Goal: Understand process/instructions: Learn how to perform a task or action

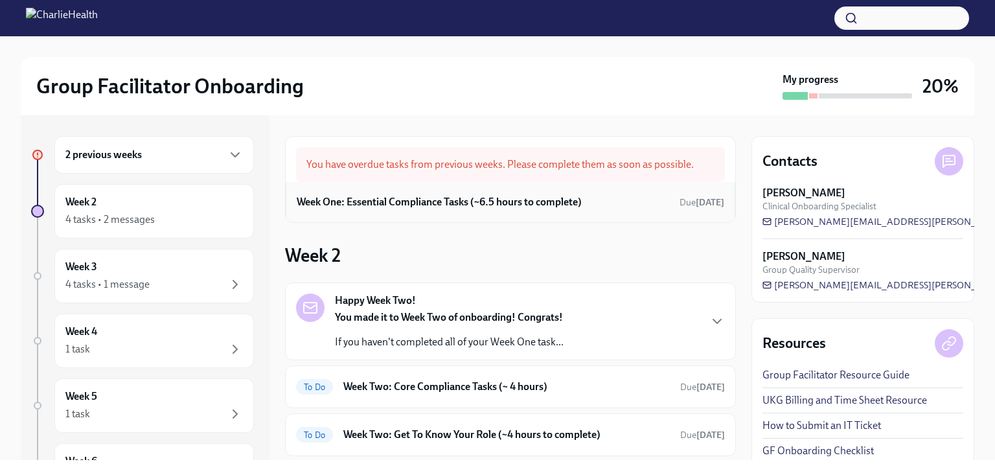
click at [564, 200] on h6 "Week One: Essential Compliance Tasks (~6.5 hours to complete)" at bounding box center [439, 202] width 285 height 14
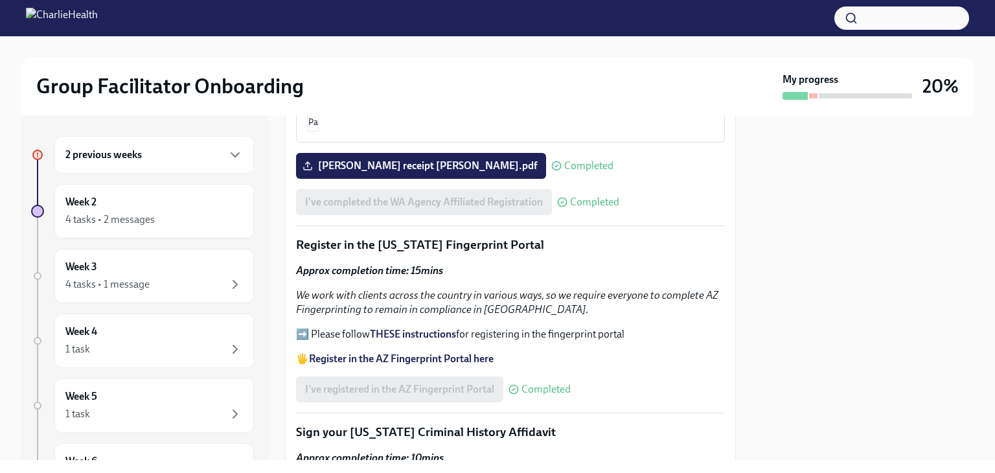
scroll to position [1410, 0]
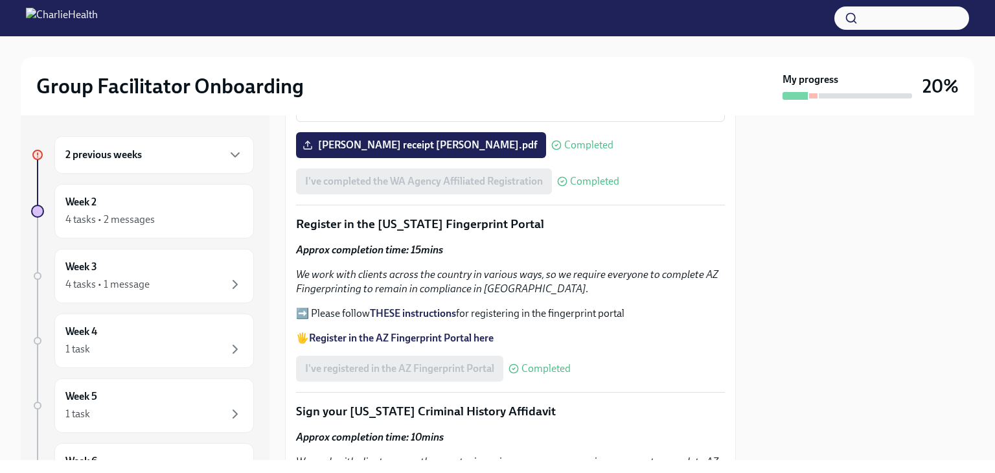
click at [481, 332] on strong "Register in the AZ Fingerprint Portal here" at bounding box center [401, 338] width 185 height 12
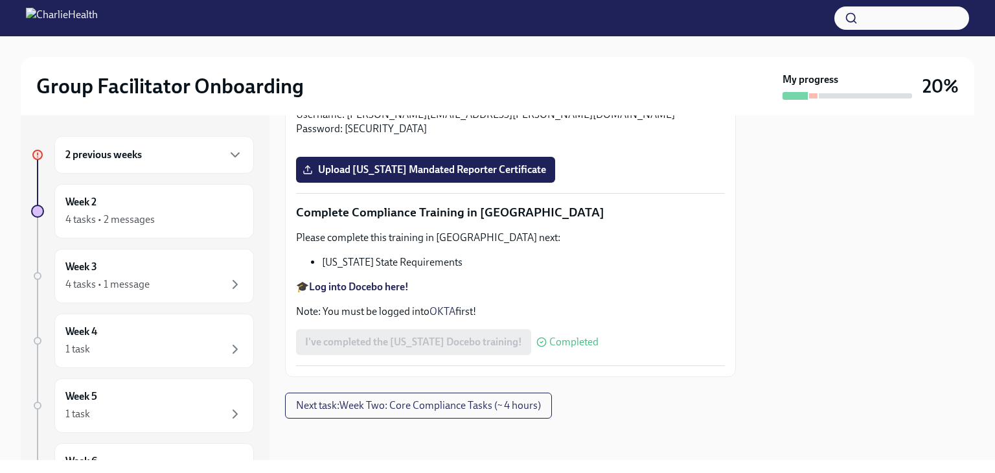
scroll to position [2859, 0]
click at [349, 283] on strong "Log into Docebo here!" at bounding box center [359, 287] width 100 height 12
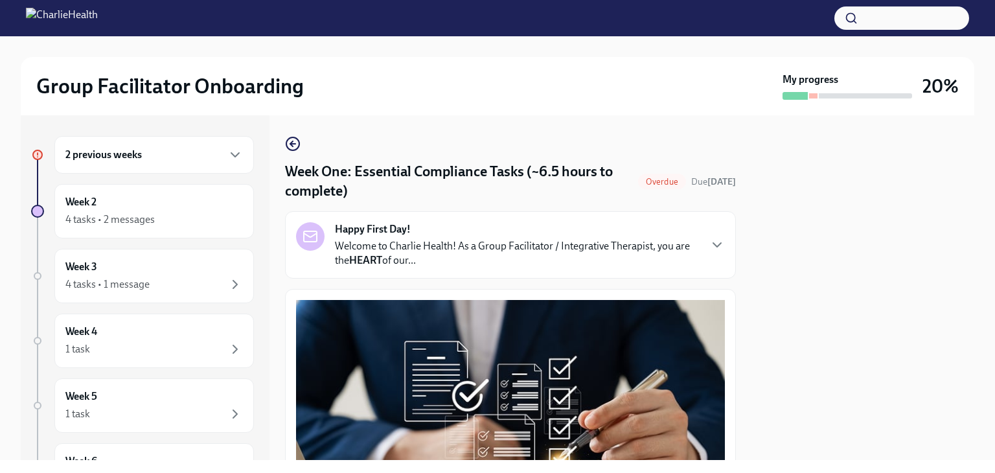
scroll to position [3, 0]
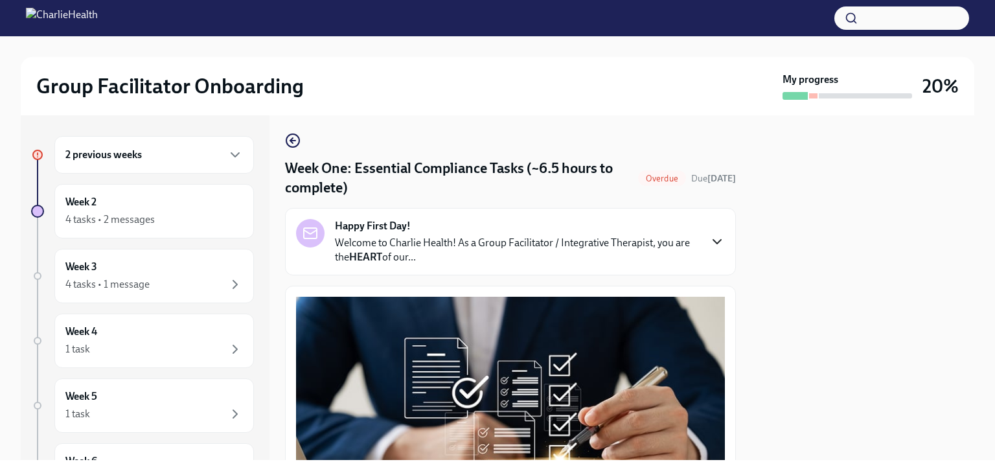
click at [709, 238] on icon "button" at bounding box center [717, 242] width 16 height 16
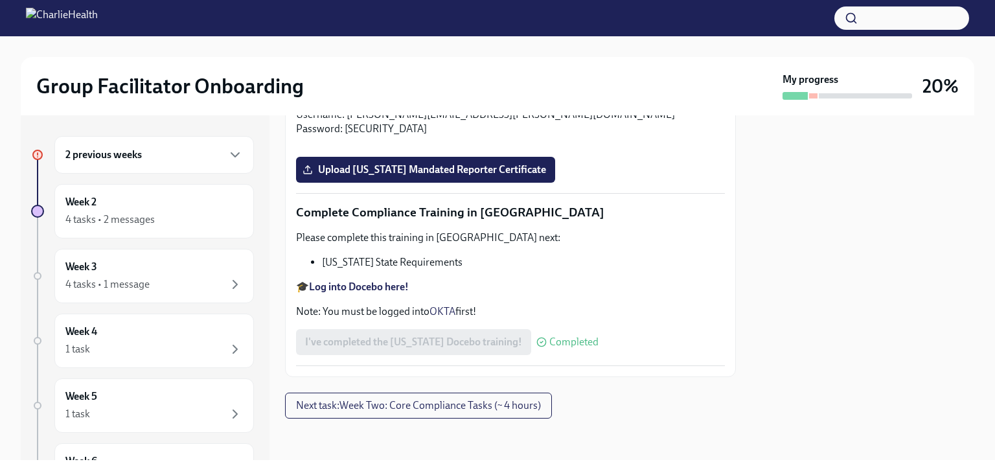
scroll to position [3405, 0]
click at [529, 407] on span "Next task : Week Two: Core Compliance Tasks (~ 4 hours)" at bounding box center [418, 405] width 245 height 13
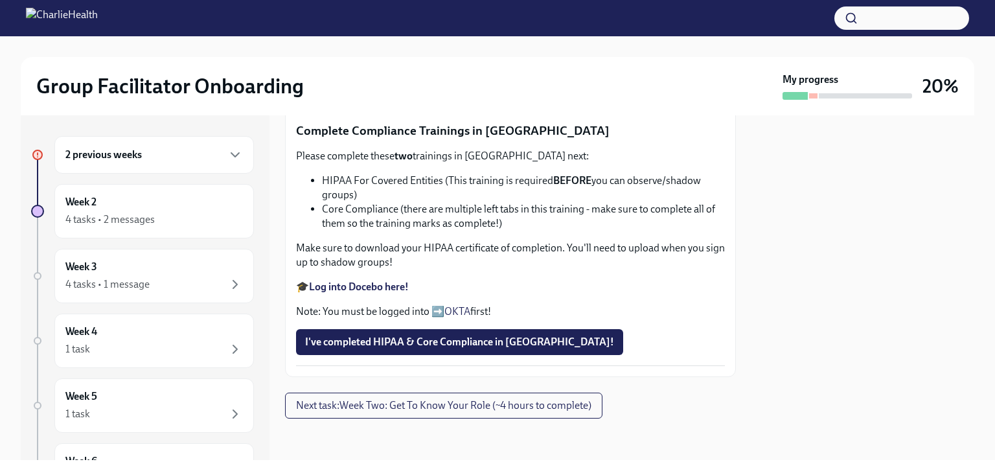
scroll to position [1231, 0]
click at [492, 346] on span "I've completed HIPAA & Core Compliance in Docebo!" at bounding box center [459, 342] width 309 height 13
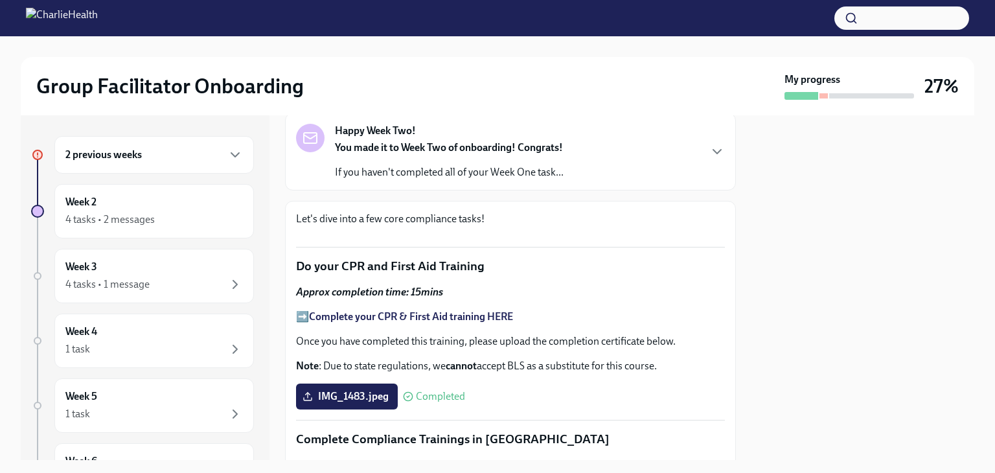
scroll to position [0, 0]
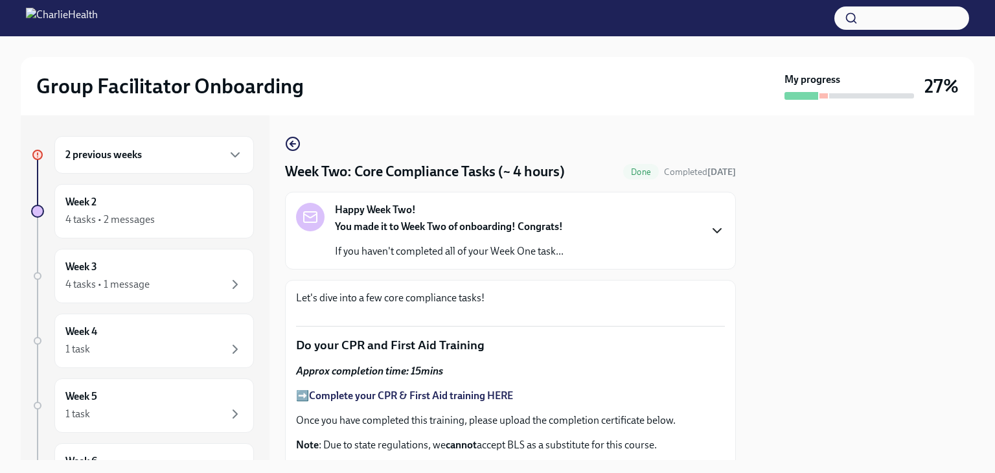
click at [709, 226] on icon "button" at bounding box center [717, 231] width 16 height 16
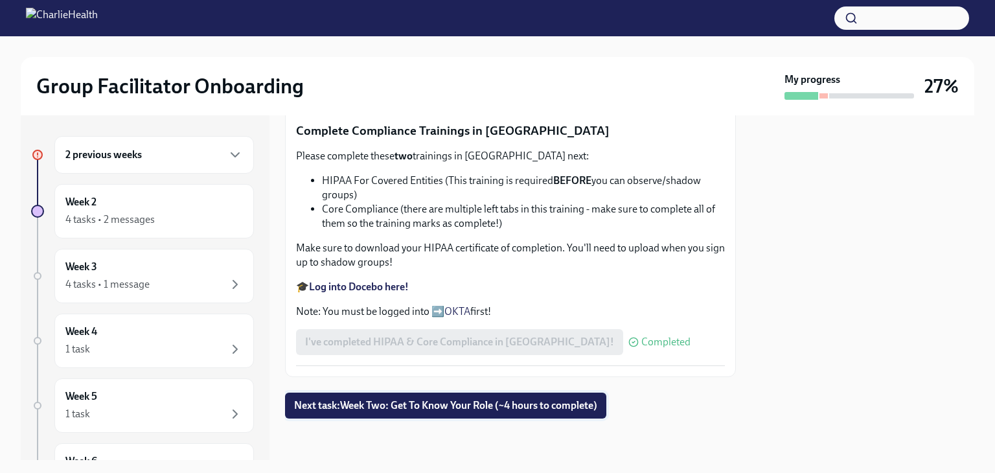
click at [528, 402] on span "Next task : Week Two: Get To Know Your Role (~4 hours to complete)" at bounding box center [445, 405] width 303 height 13
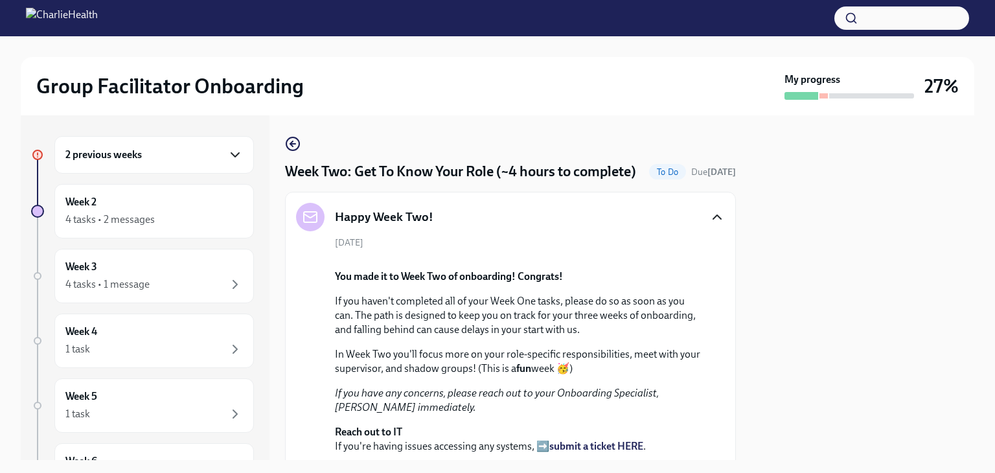
click at [227, 149] on icon "button" at bounding box center [235, 155] width 16 height 16
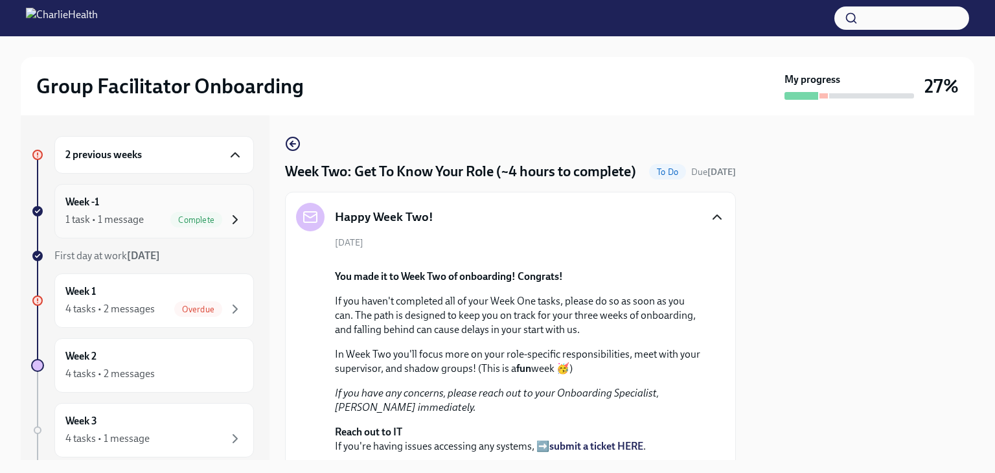
click at [227, 221] on icon "button" at bounding box center [235, 220] width 16 height 16
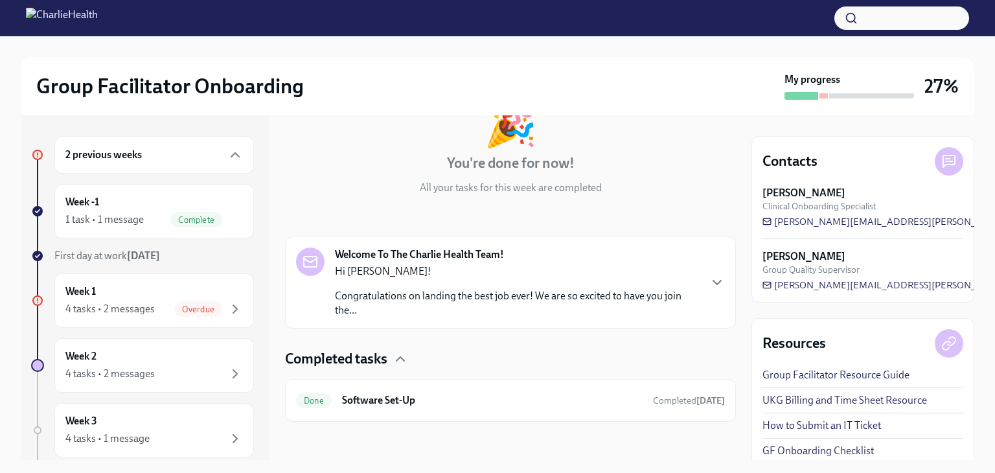
scroll to position [95, 0]
click at [792, 402] on link "UKG Billing and Time Sheet Resource" at bounding box center [844, 400] width 165 height 14
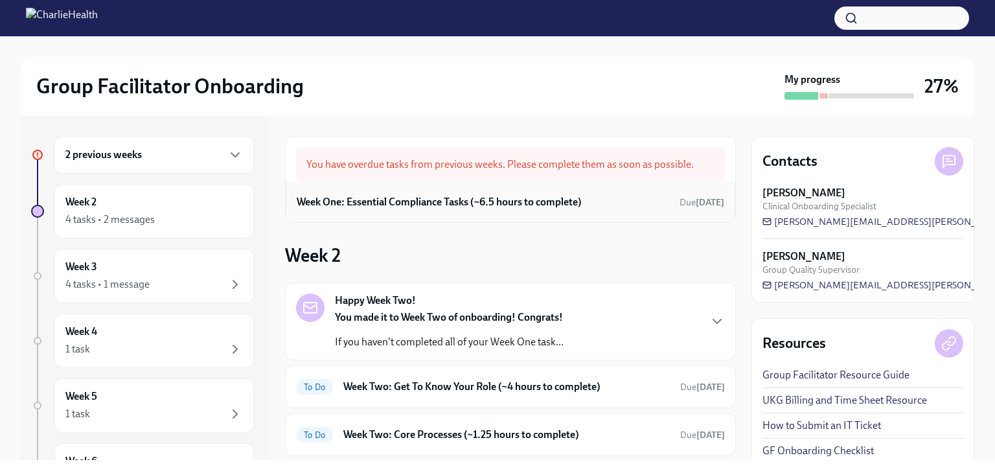
click at [562, 201] on h6 "Week One: Essential Compliance Tasks (~6.5 hours to complete)" at bounding box center [439, 202] width 285 height 14
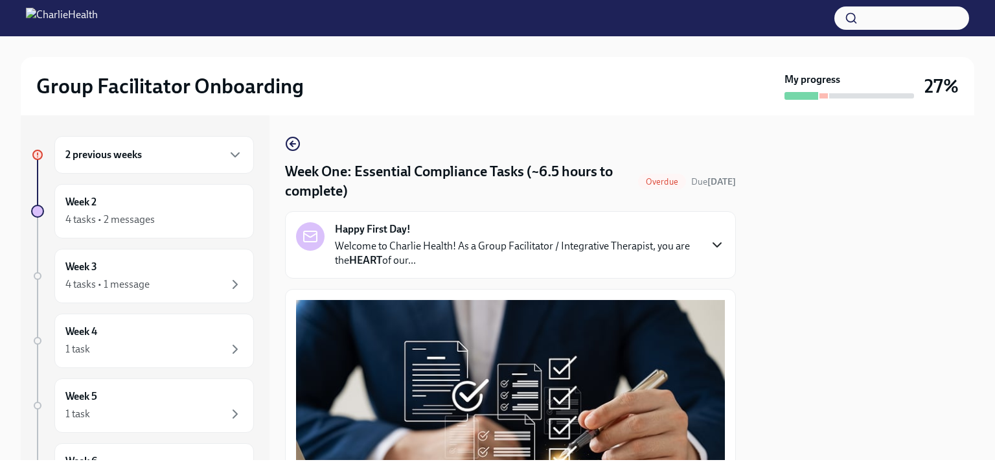
click at [709, 240] on icon "button" at bounding box center [717, 245] width 16 height 16
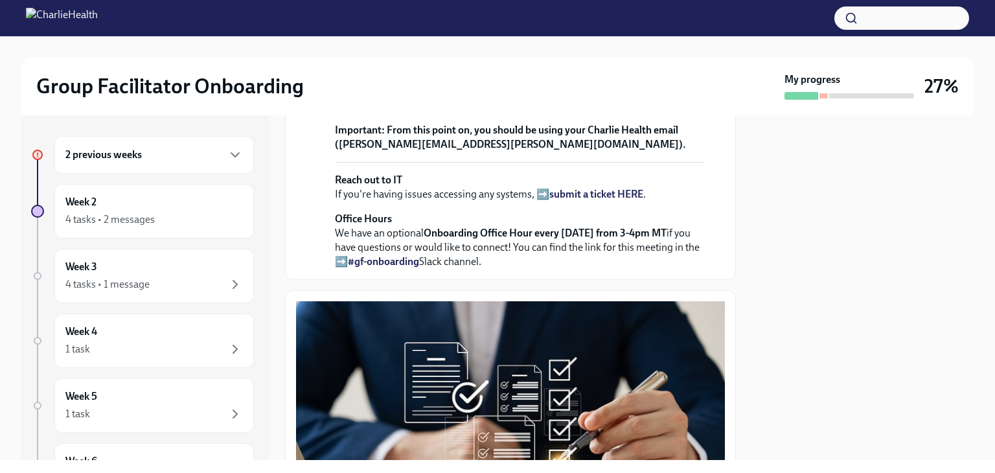
scroll to position [399, 0]
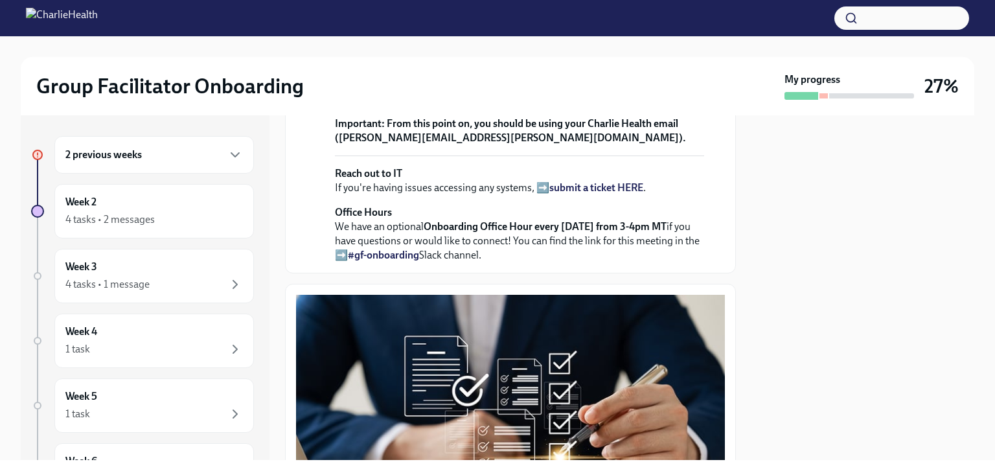
click at [565, 66] on strong "view the FULL onboarding plan HERE" at bounding box center [515, 53] width 361 height 27
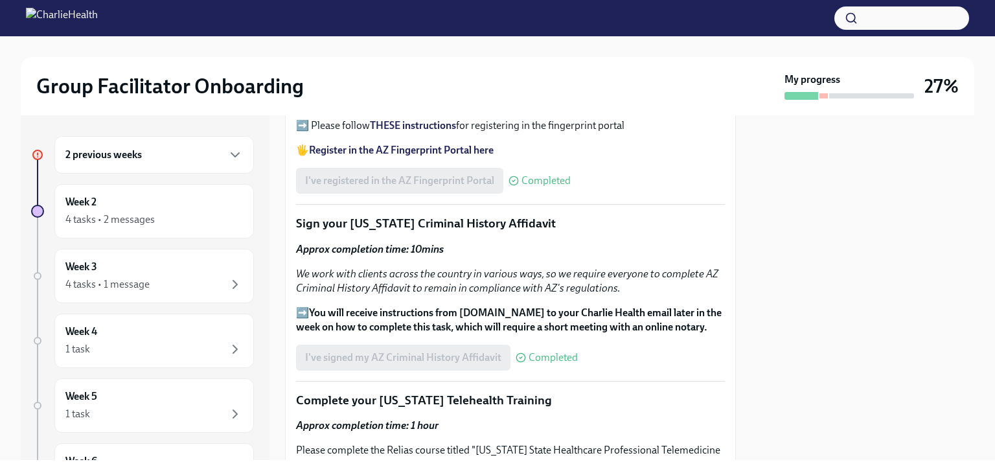
scroll to position [1997, 0]
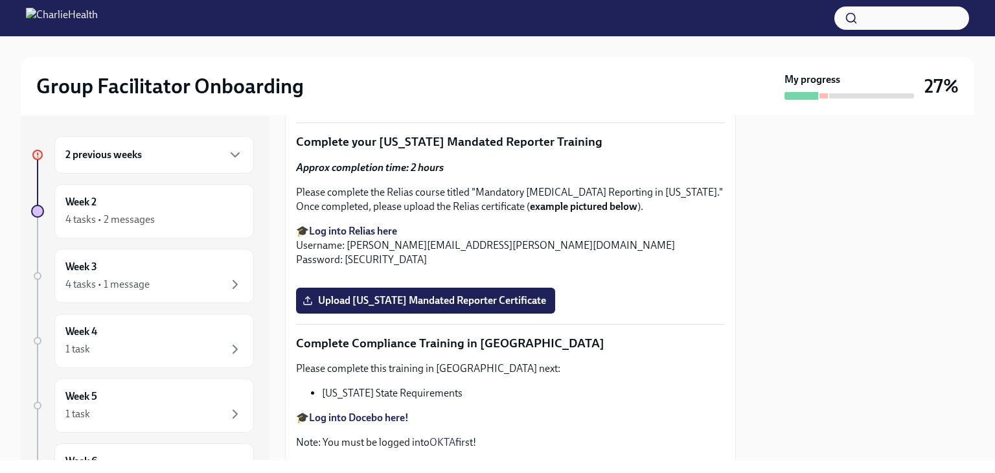
scroll to position [2523, 0]
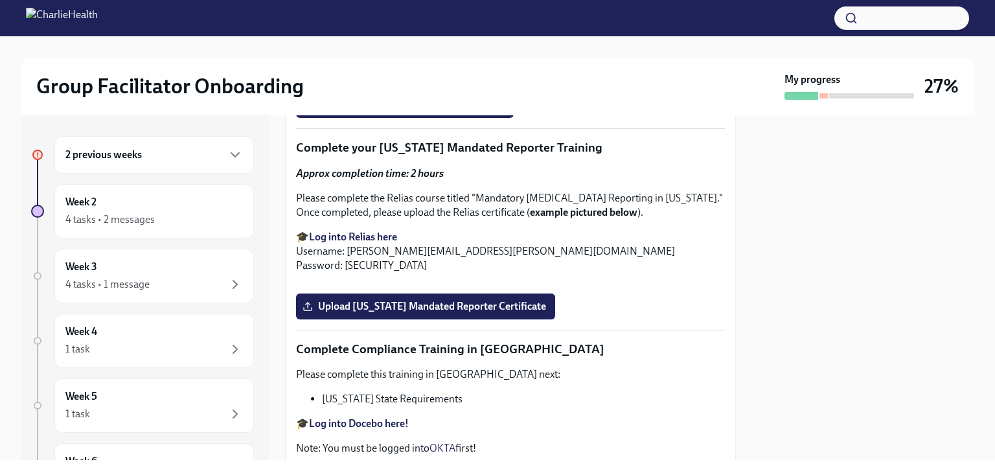
click at [372, 41] on strong "Log into Relias here" at bounding box center [353, 35] width 88 height 12
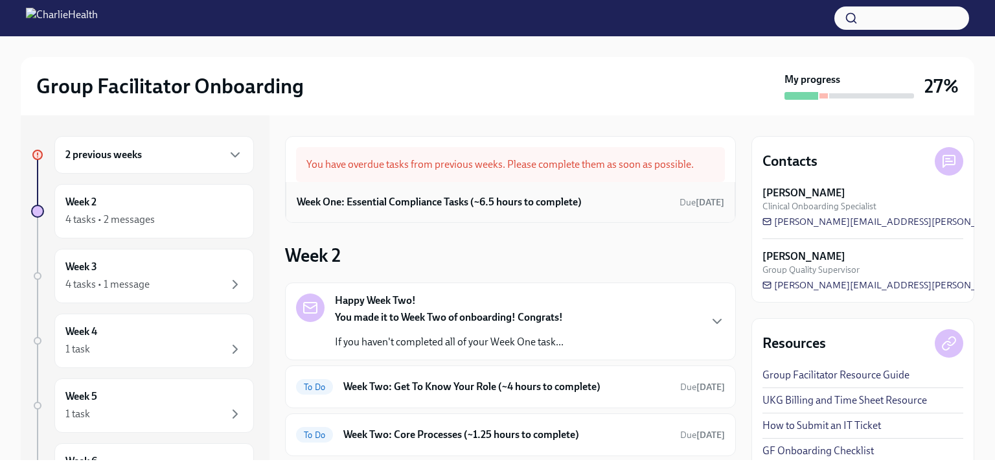
click at [549, 203] on h6 "Week One: Essential Compliance Tasks (~6.5 hours to complete)" at bounding box center [439, 202] width 285 height 14
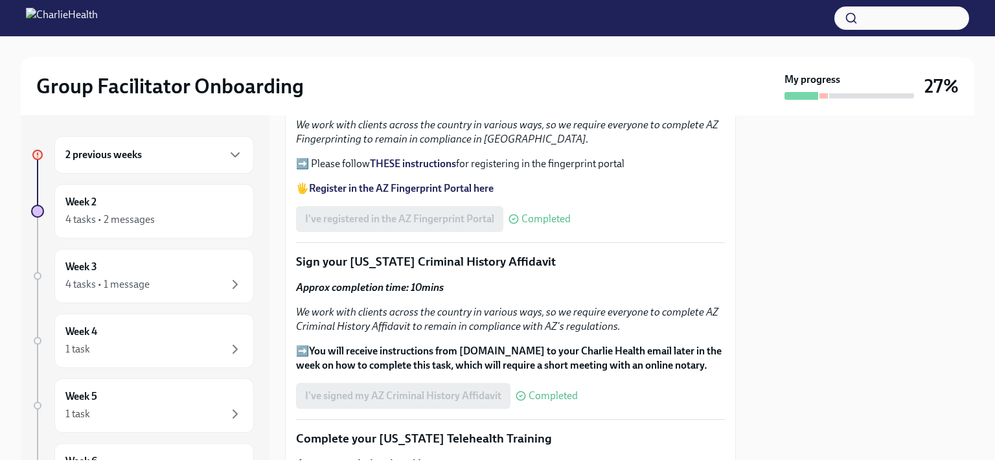
scroll to position [1546, 0]
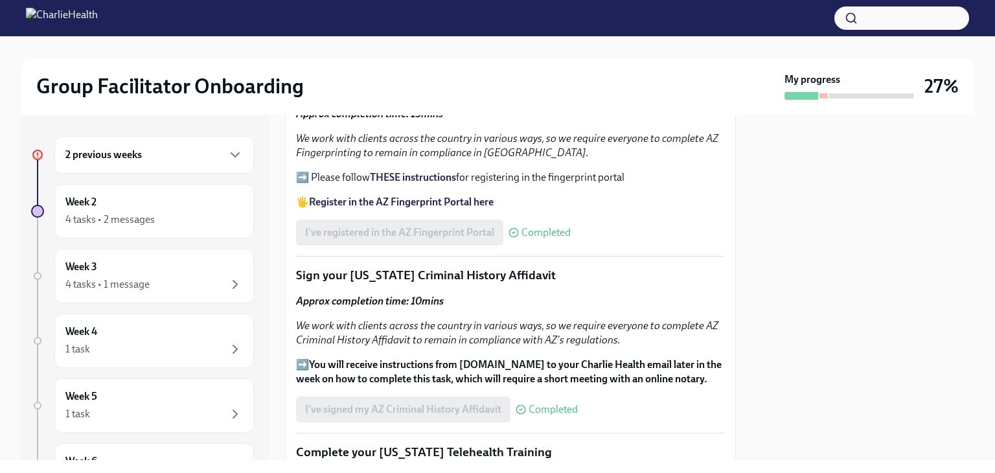
click at [862, 19] on button "button" at bounding box center [901, 17] width 135 height 23
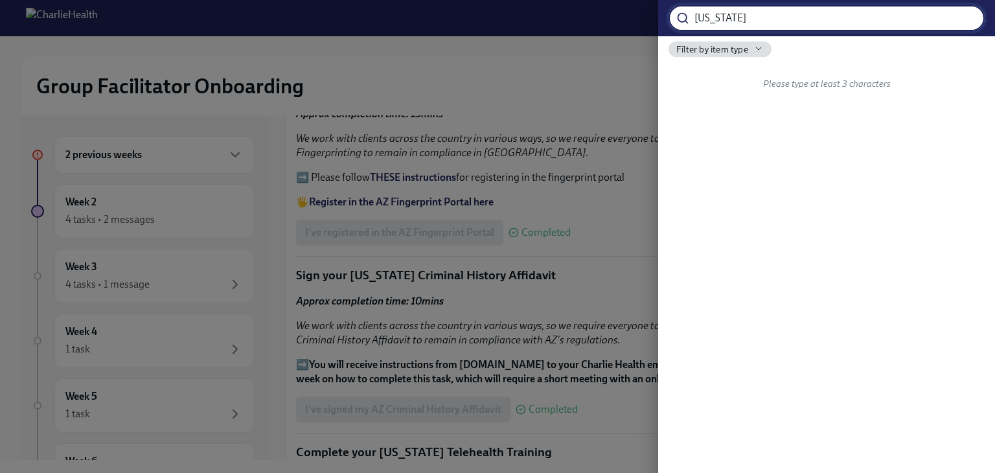
type input "Utah"
click at [963, 16] on input "Utah" at bounding box center [839, 18] width 290 height 26
